Goal: Find specific page/section

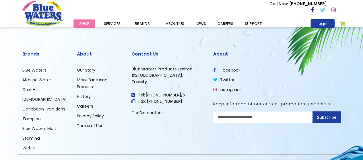
scroll to position [1457, 0]
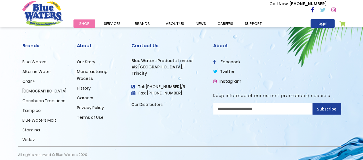
click at [39, 59] on link "Blue Waters" at bounding box center [34, 62] width 24 height 6
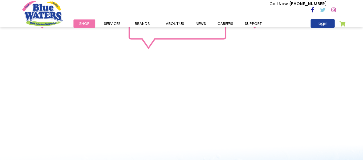
scroll to position [713, 0]
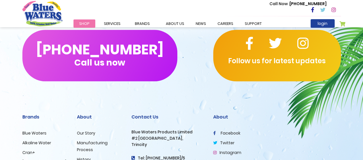
scroll to position [1371, 0]
